Goal: Task Accomplishment & Management: Complete application form

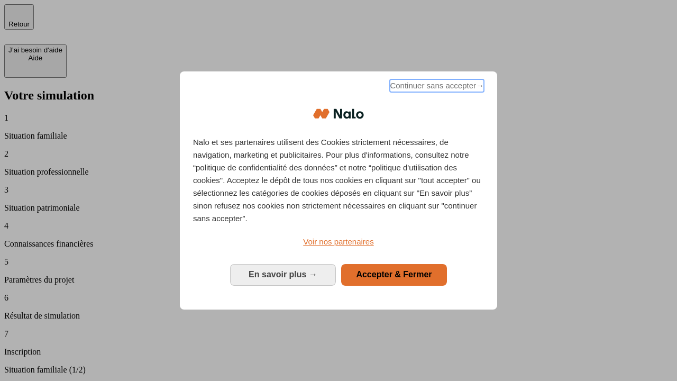
click at [436, 87] on span "Continuer sans accepter →" at bounding box center [437, 85] width 94 height 13
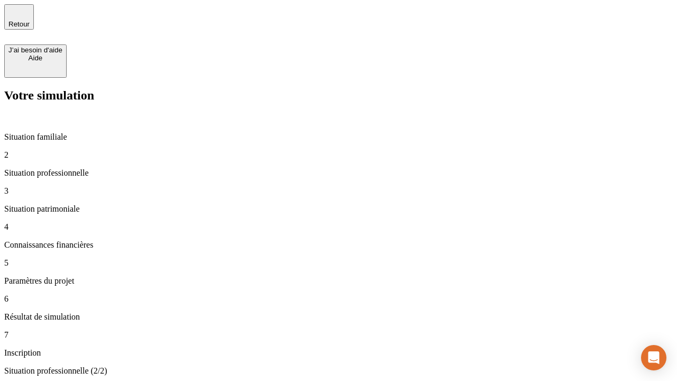
type input "30 000"
type input "40 000"
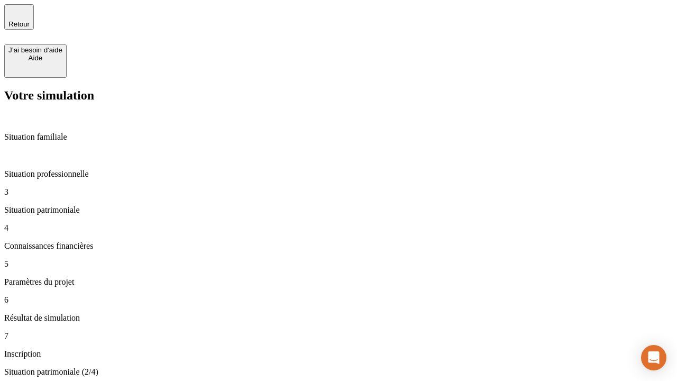
type input "1 100"
type input "20"
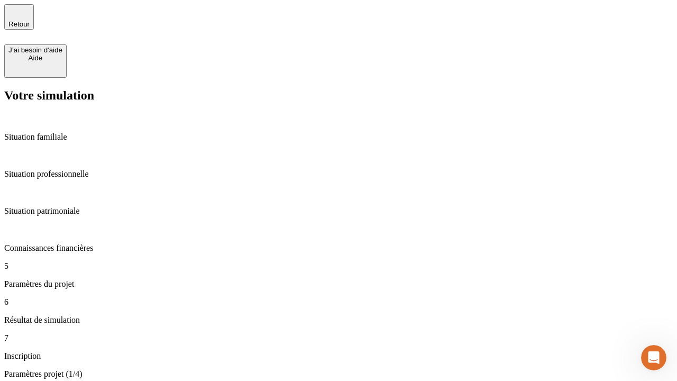
type input "40"
type input "50 000"
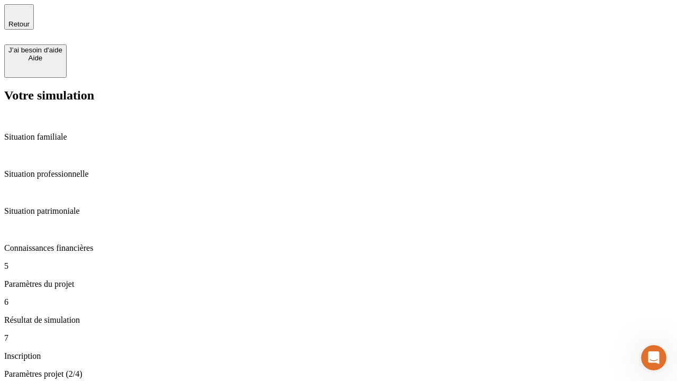
type input "640"
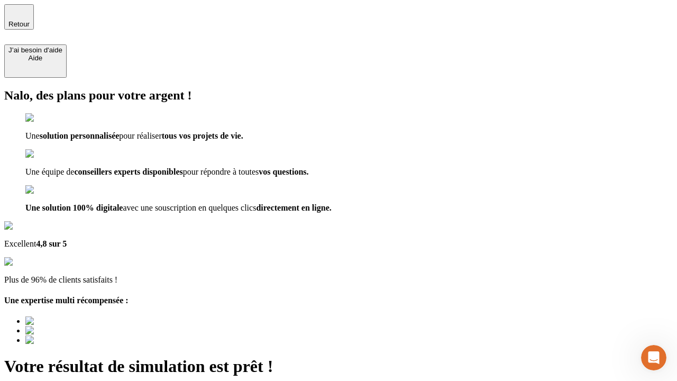
type input "[EMAIL_ADDRESS][DOMAIN_NAME]"
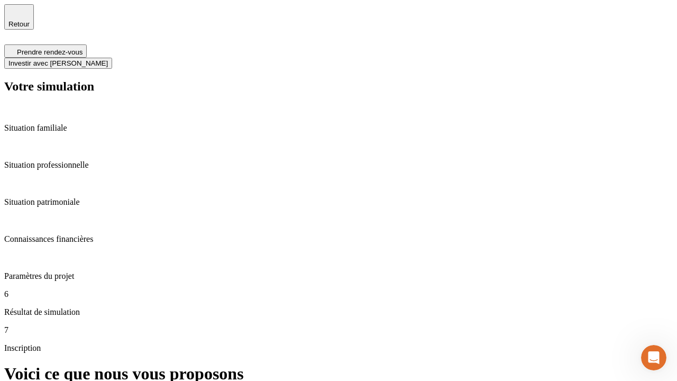
click at [108, 59] on span "Investir avec [PERSON_NAME]" at bounding box center [57, 63] width 99 height 8
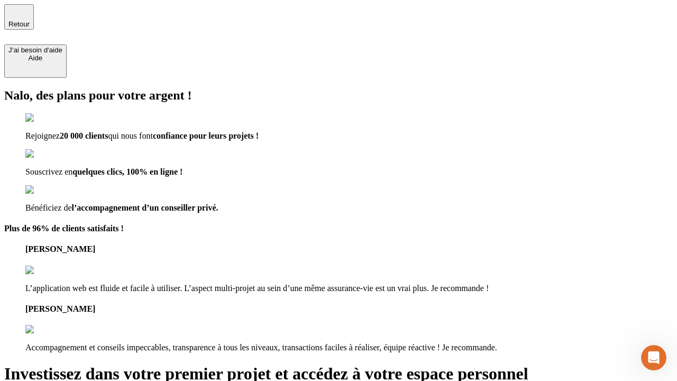
type input "[EMAIL_ADDRESS][DOMAIN_NAME]"
